Goal: Information Seeking & Learning: Learn about a topic

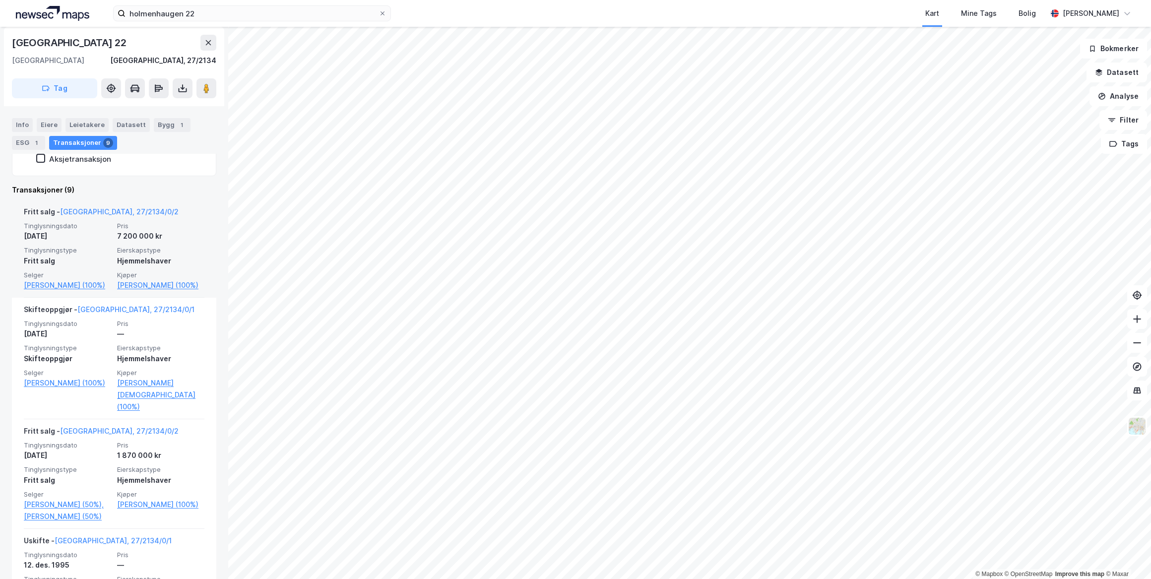
scroll to position [225, 0]
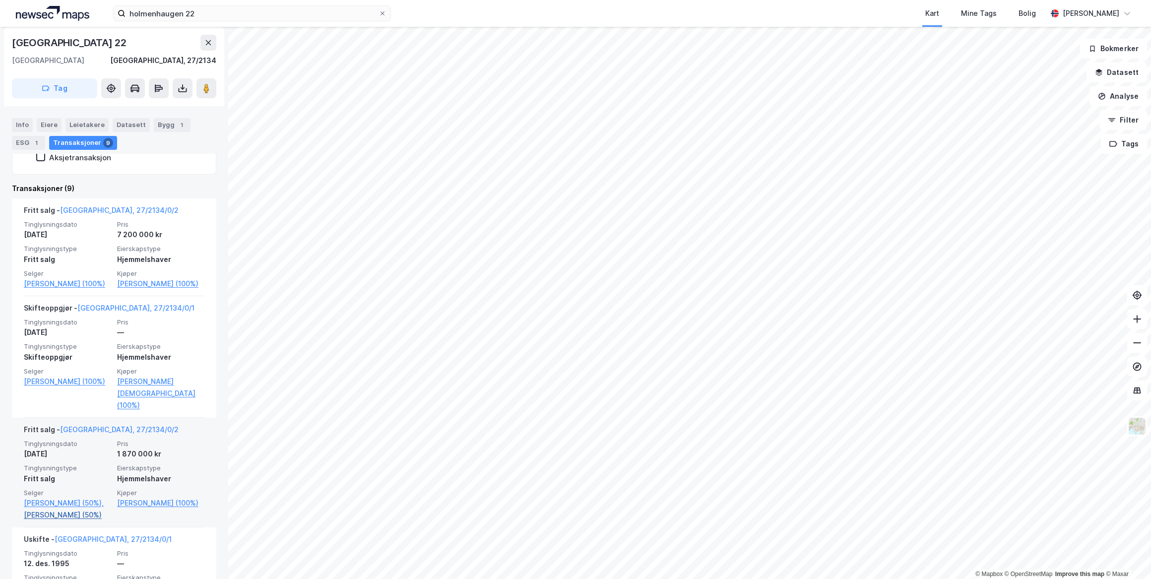
click at [83, 521] on link "[PERSON_NAME] (50%)" at bounding box center [67, 515] width 87 height 12
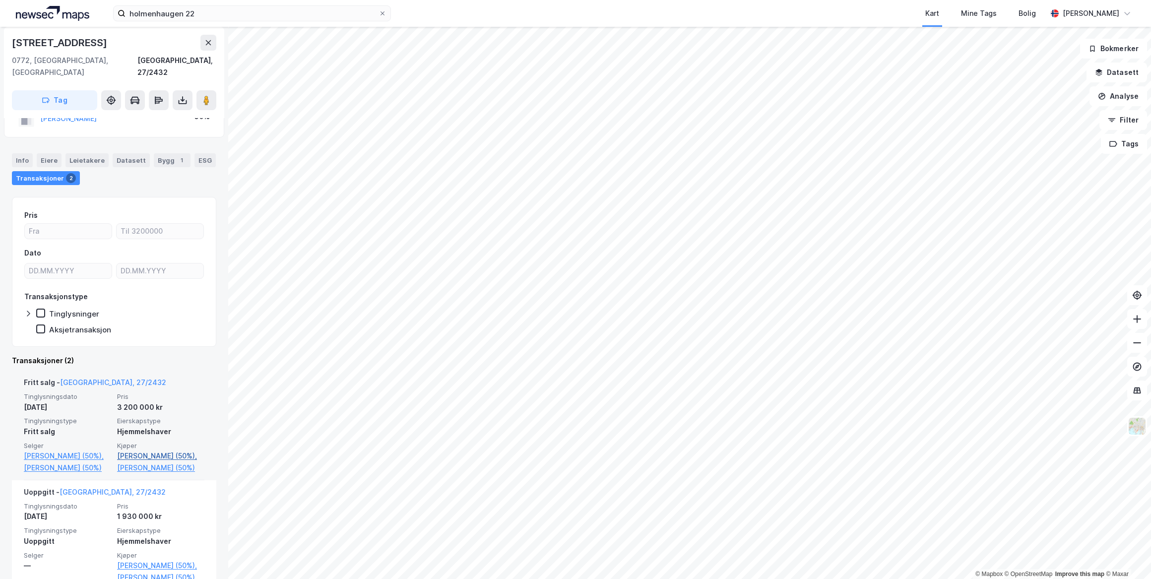
scroll to position [123, 0]
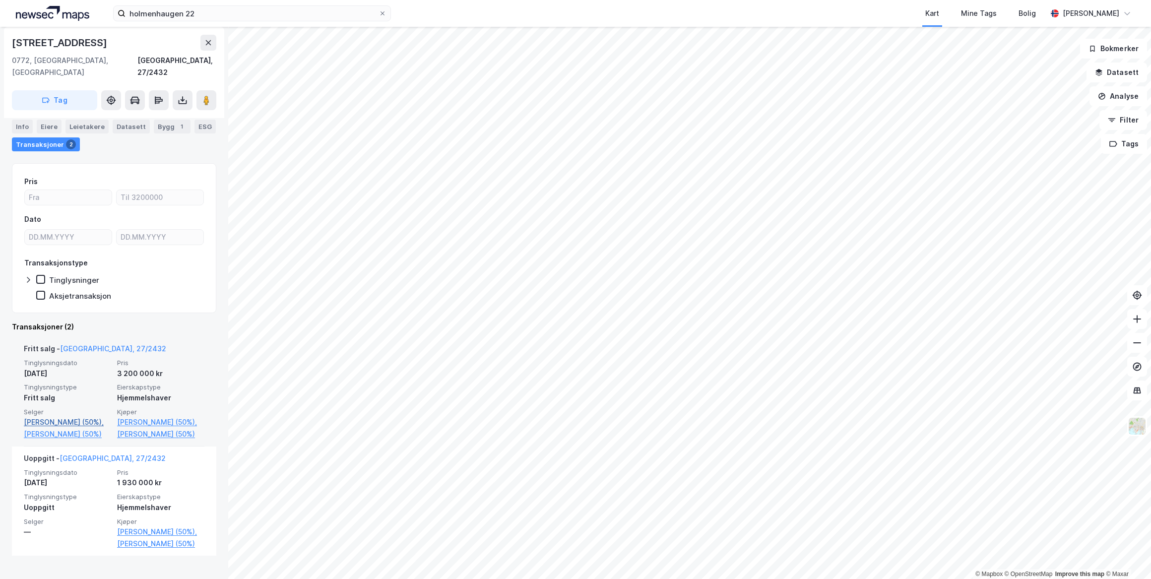
click at [54, 416] on link "[PERSON_NAME] (50%)," at bounding box center [67, 422] width 87 height 12
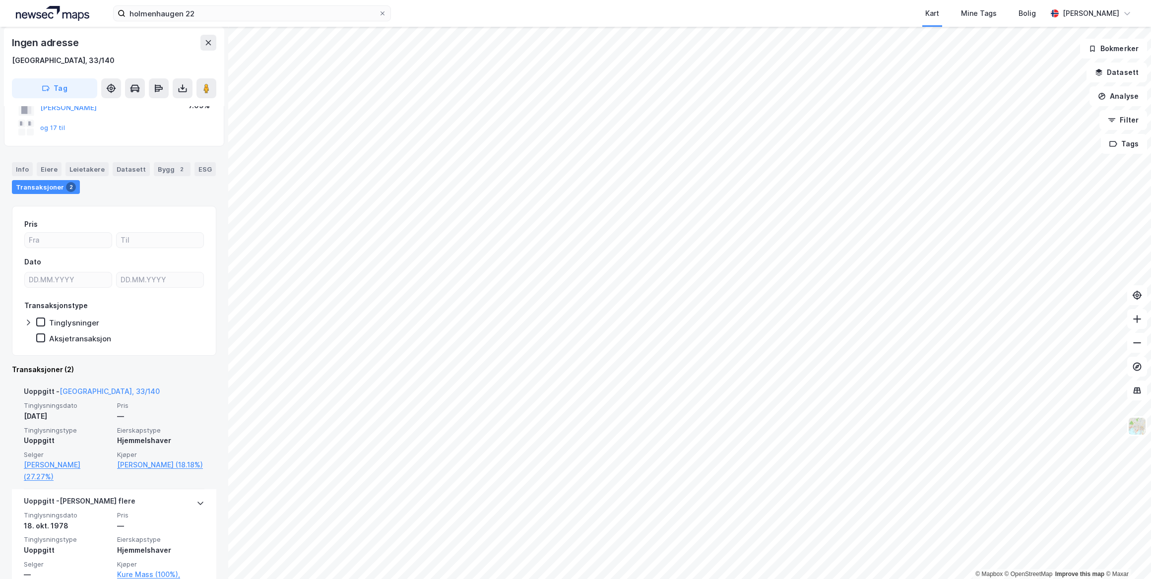
scroll to position [128, 0]
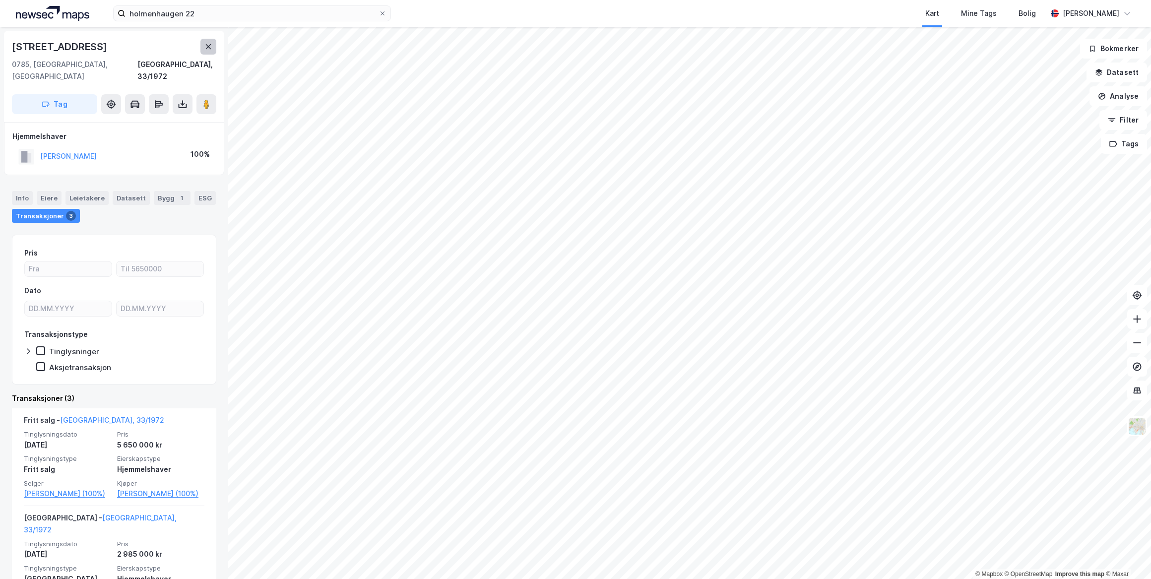
click at [213, 48] on button at bounding box center [208, 47] width 16 height 16
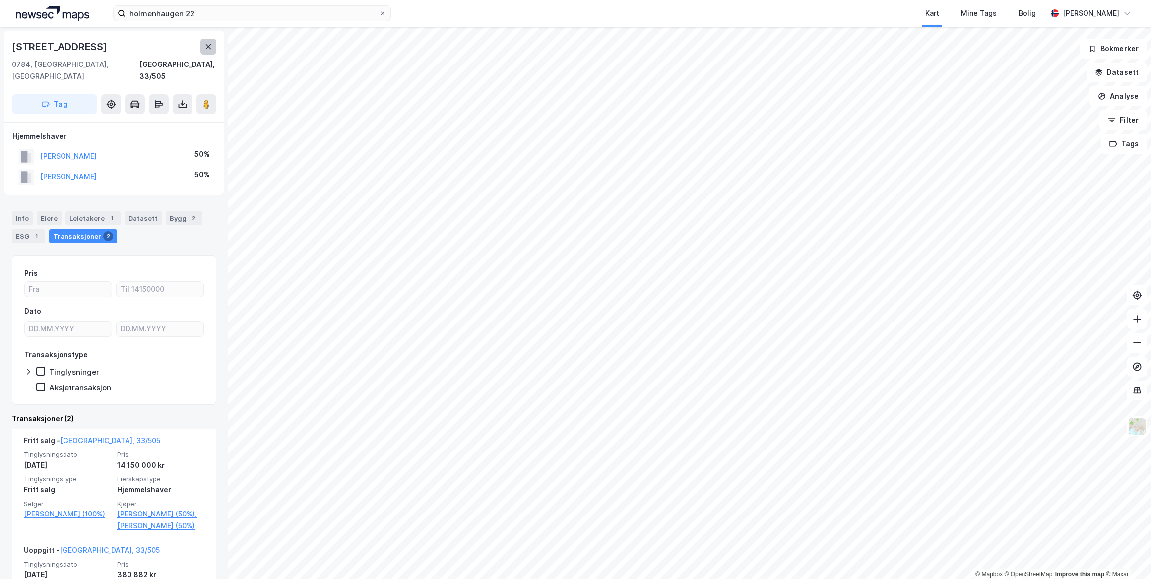
click at [208, 48] on icon at bounding box center [208, 47] width 8 height 8
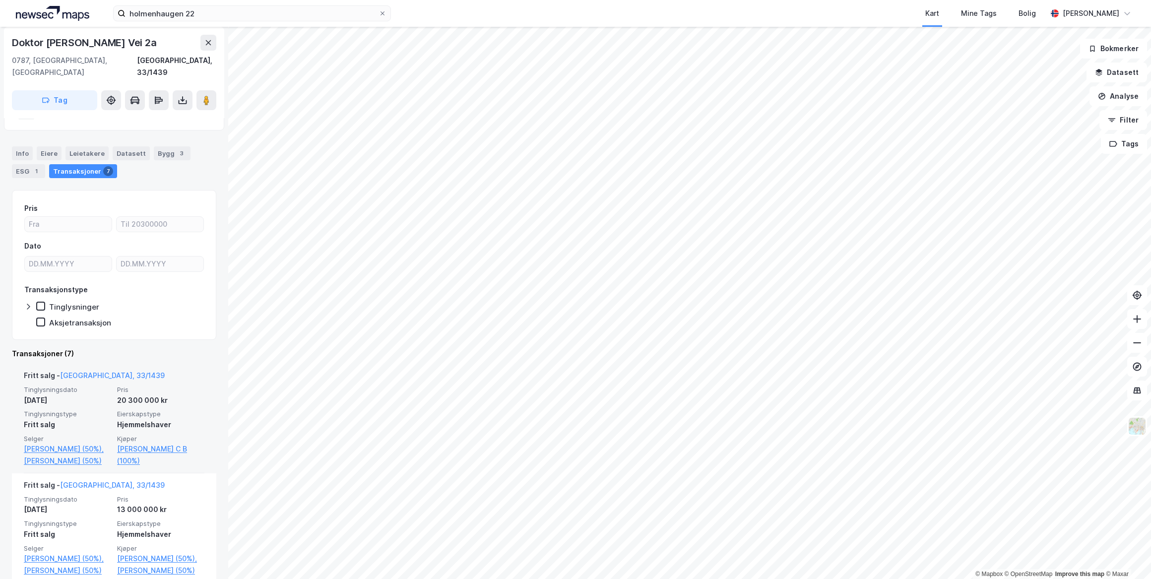
scroll to position [90, 0]
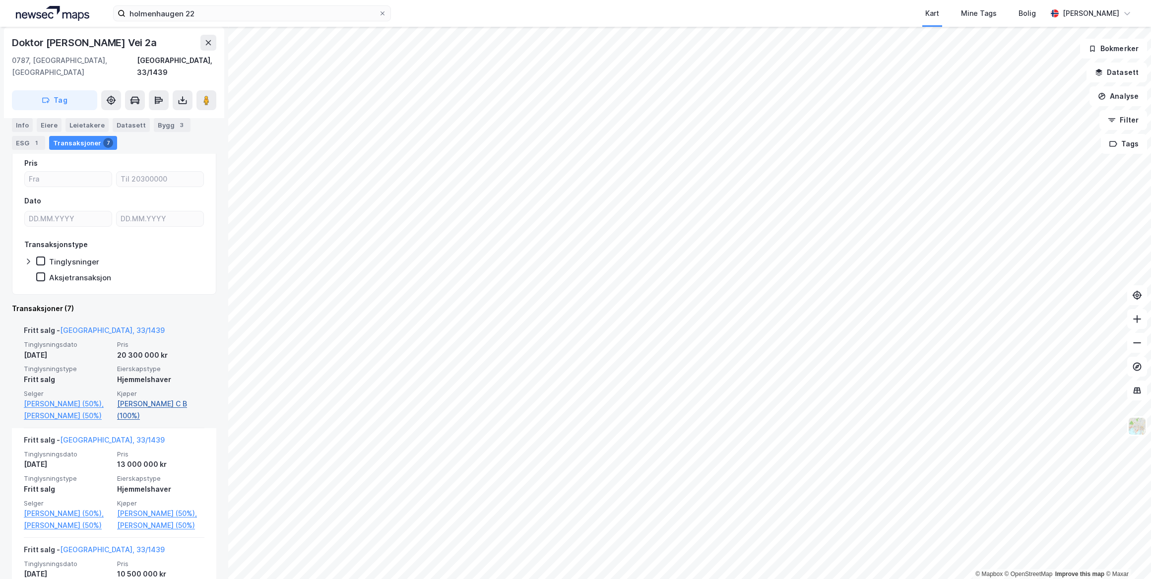
click at [169, 398] on link "[PERSON_NAME] C B (100%)" at bounding box center [160, 410] width 87 height 24
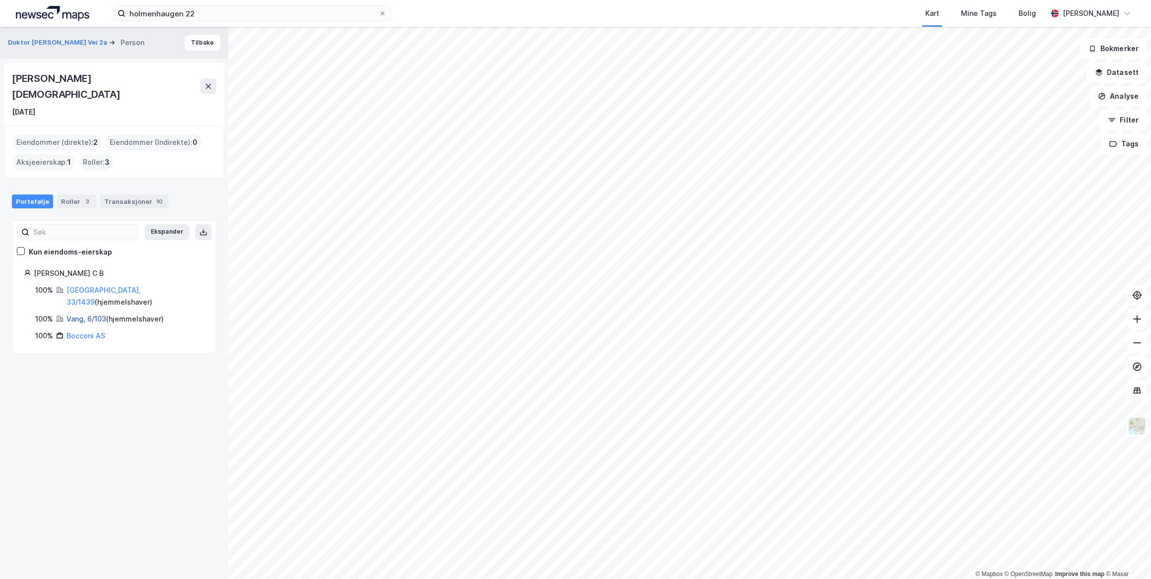
click at [93, 314] on link "Vang, 6/103" at bounding box center [86, 318] width 40 height 8
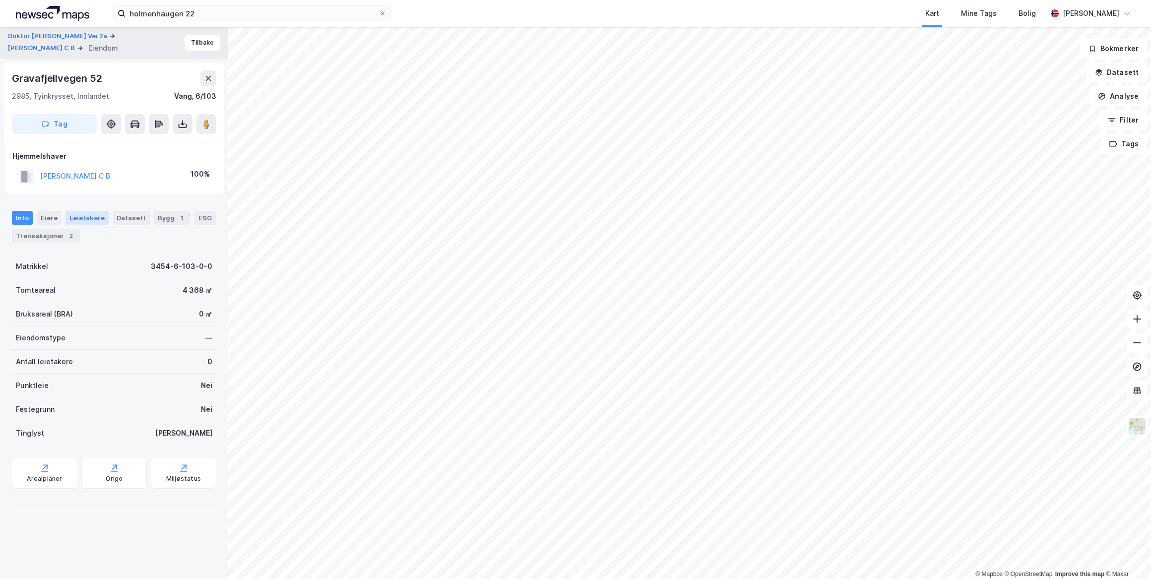
click at [87, 218] on div "Leietakere" at bounding box center [86, 218] width 43 height 14
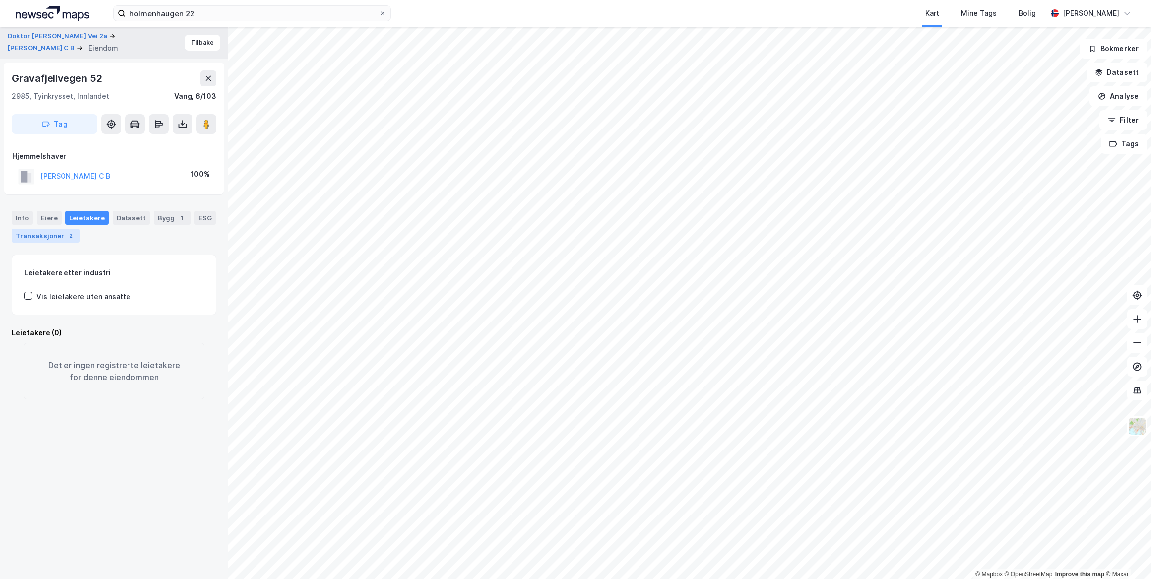
click at [59, 234] on div "Transaksjoner 2" at bounding box center [46, 236] width 68 height 14
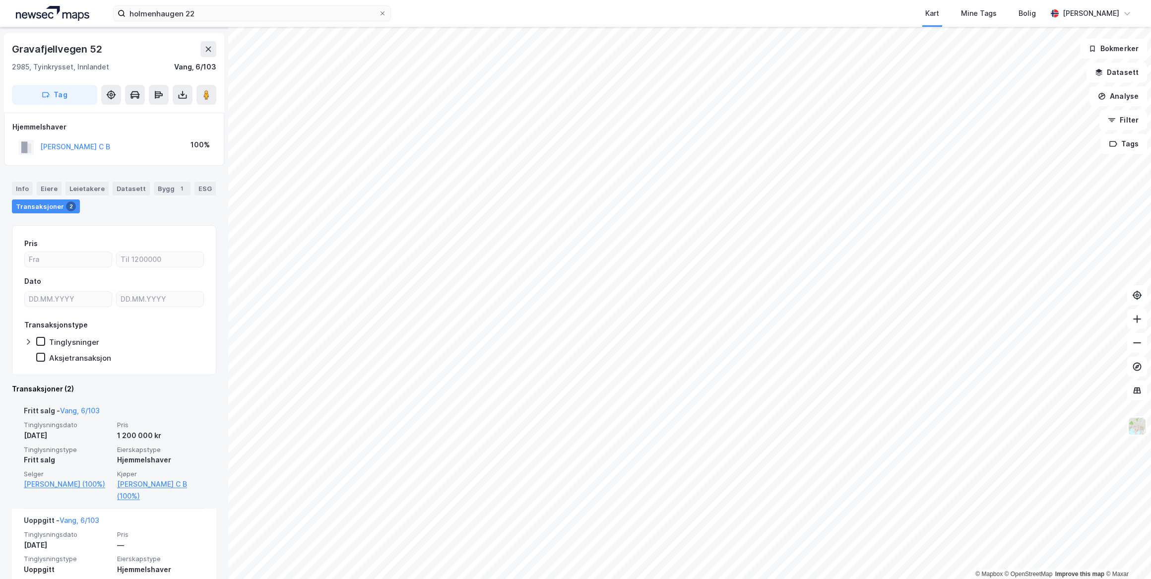
scroll to position [45, 0]
